Goal: Information Seeking & Learning: Learn about a topic

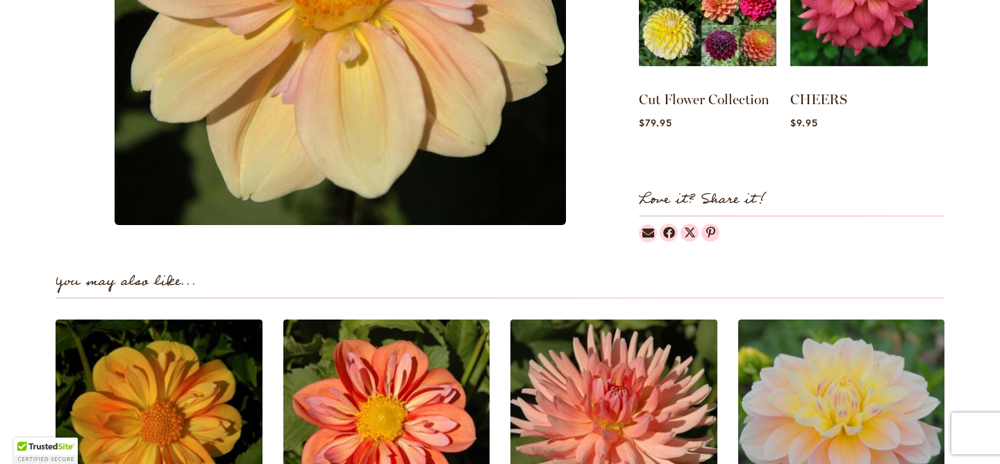
scroll to position [1026, 0]
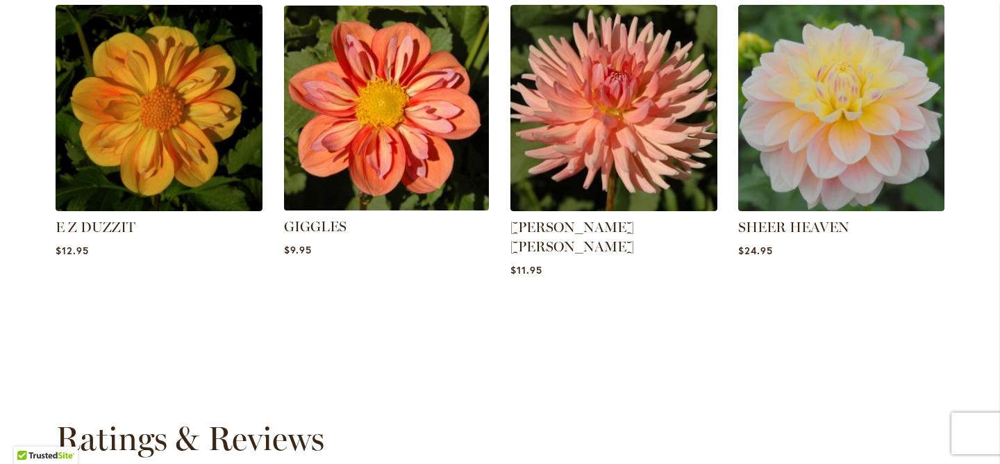
click at [436, 101] on img at bounding box center [386, 107] width 215 height 215
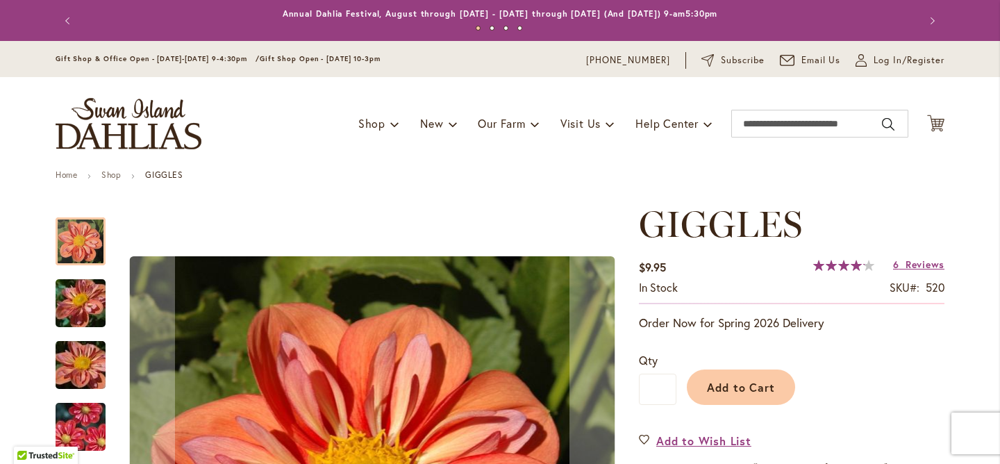
click at [78, 309] on img "GIGGLES" at bounding box center [81, 303] width 100 height 75
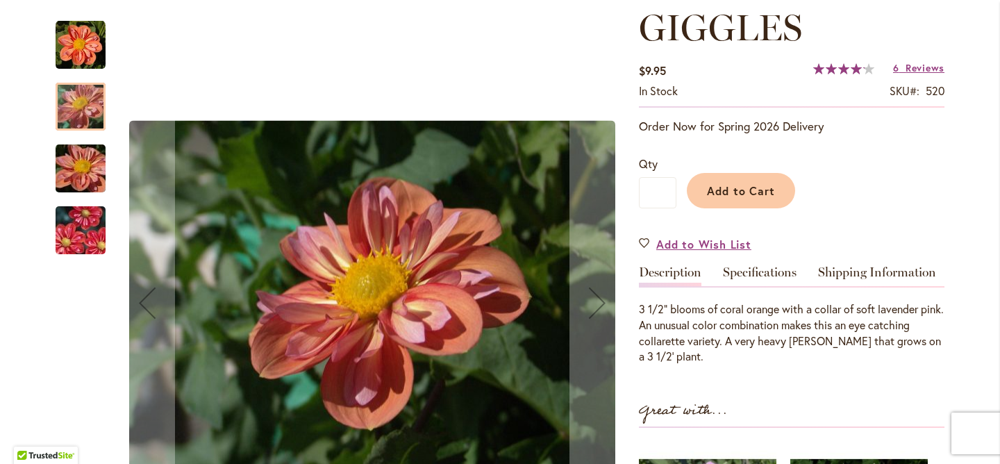
scroll to position [198, 0]
click at [81, 240] on img "GIGGLES" at bounding box center [81, 230] width 100 height 67
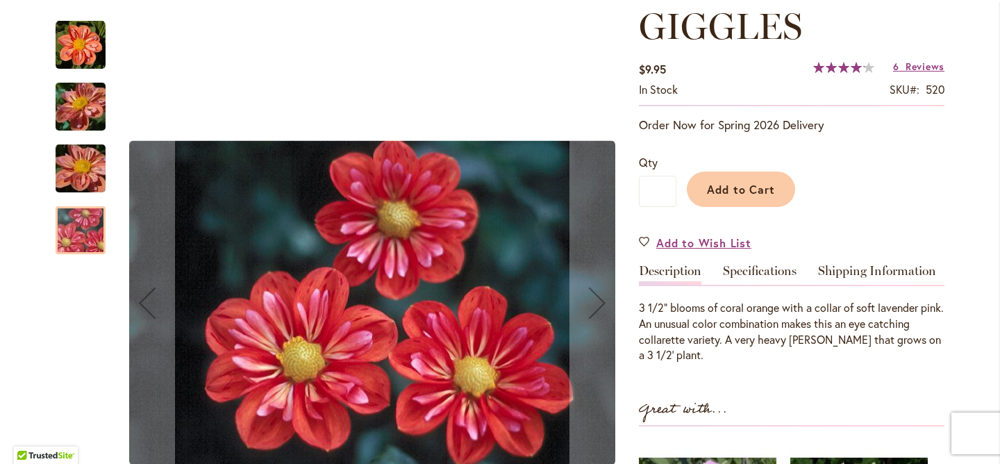
click at [78, 183] on img "GIGGLES" at bounding box center [81, 168] width 100 height 75
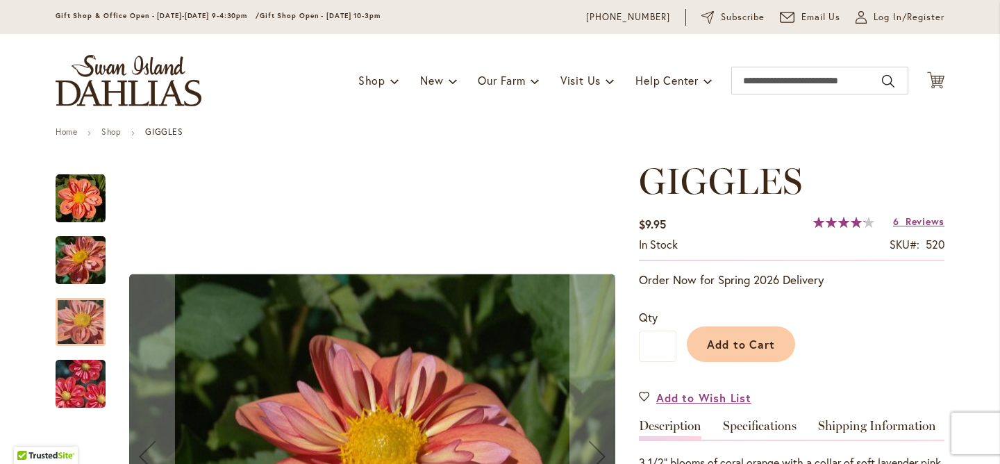
scroll to position [0, 0]
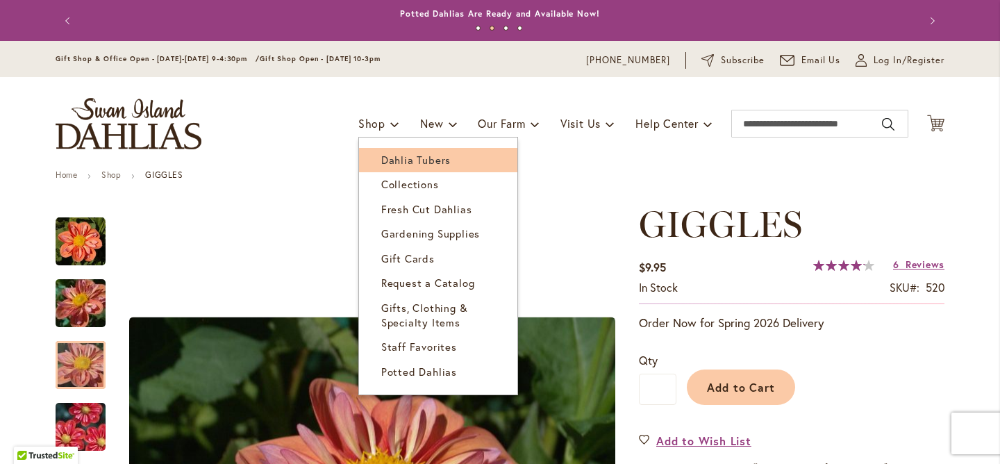
click at [390, 153] on span "Dahlia Tubers" at bounding box center [415, 160] width 69 height 14
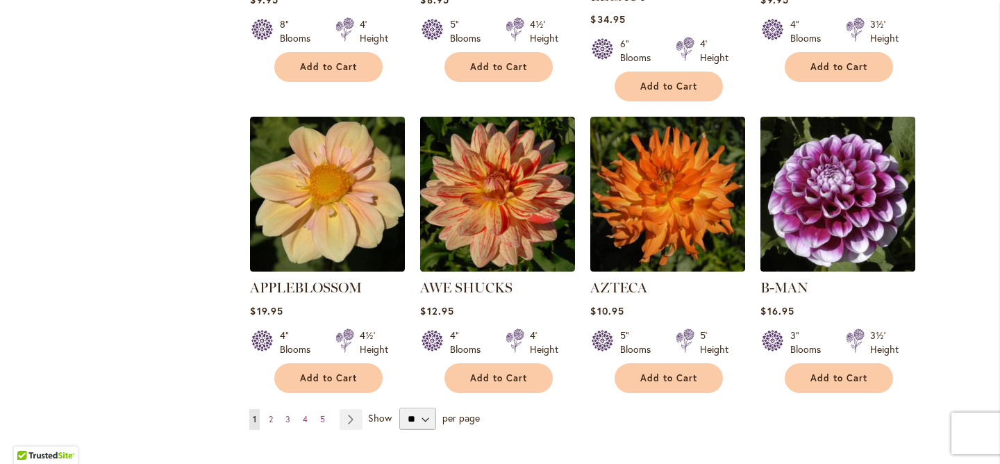
scroll to position [1130, 0]
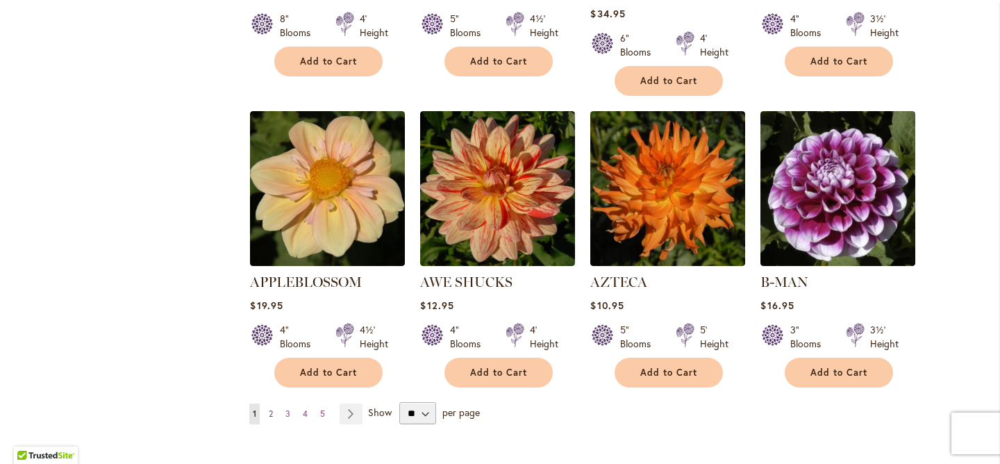
click at [270, 404] on link "Page 2" at bounding box center [270, 414] width 11 height 21
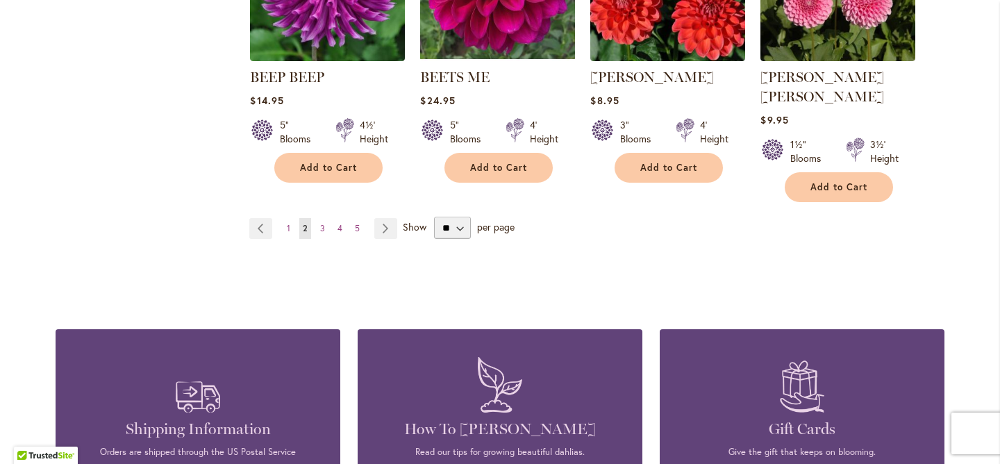
scroll to position [1320, 0]
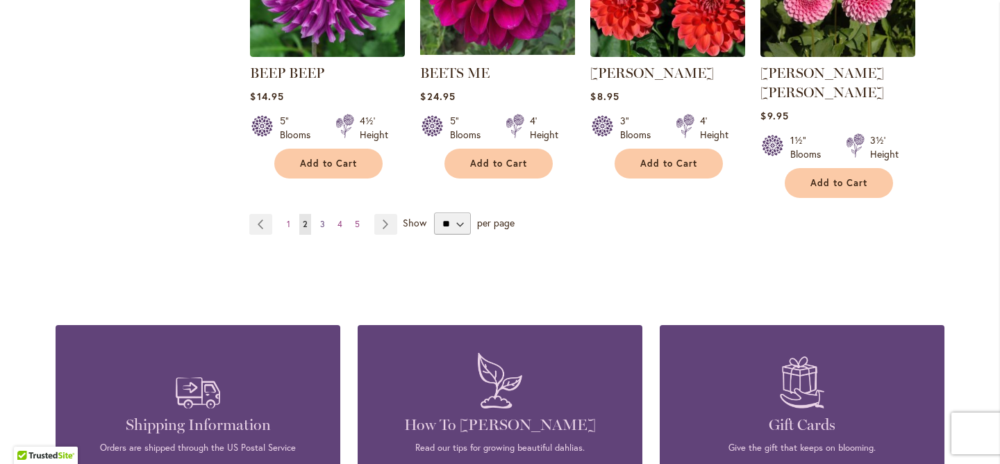
click at [322, 219] on span "3" at bounding box center [322, 224] width 5 height 10
